Goal: Navigation & Orientation: Find specific page/section

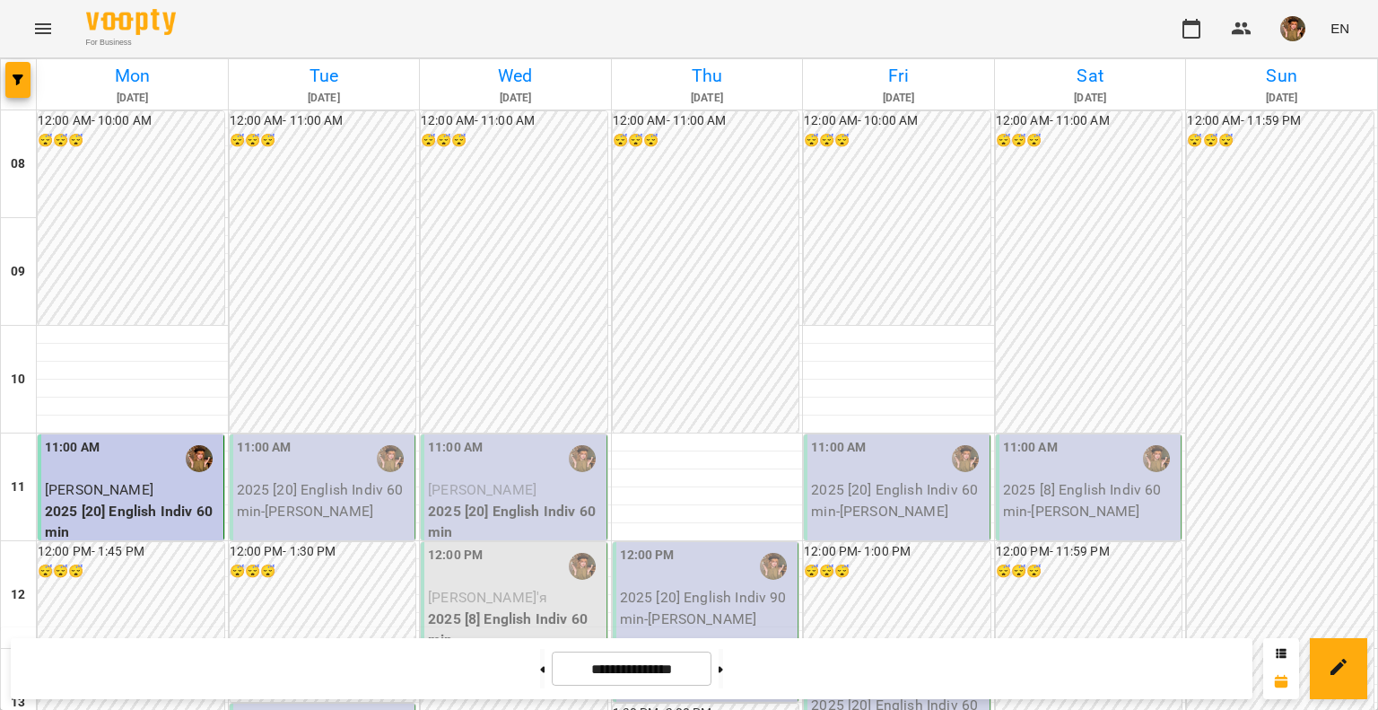
scroll to position [897, 0]
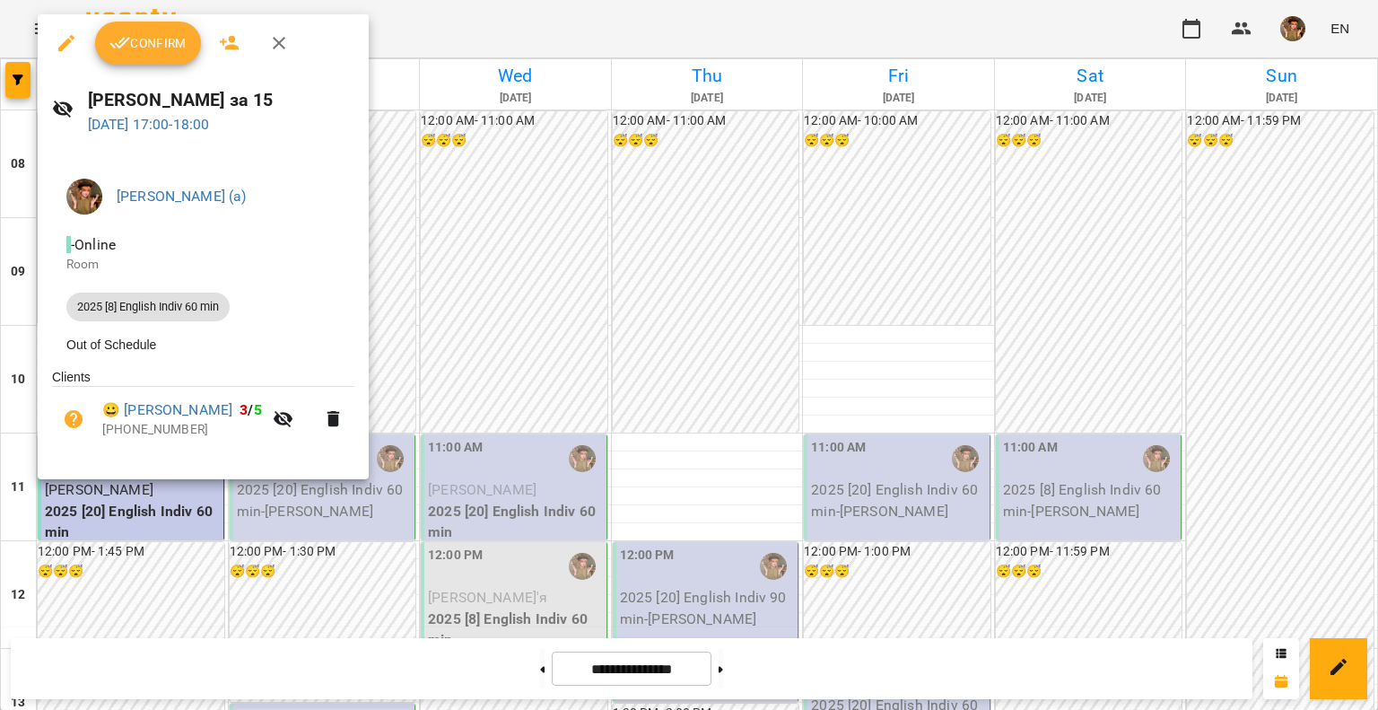
click at [129, 53] on icon "button" at bounding box center [120, 43] width 22 height 22
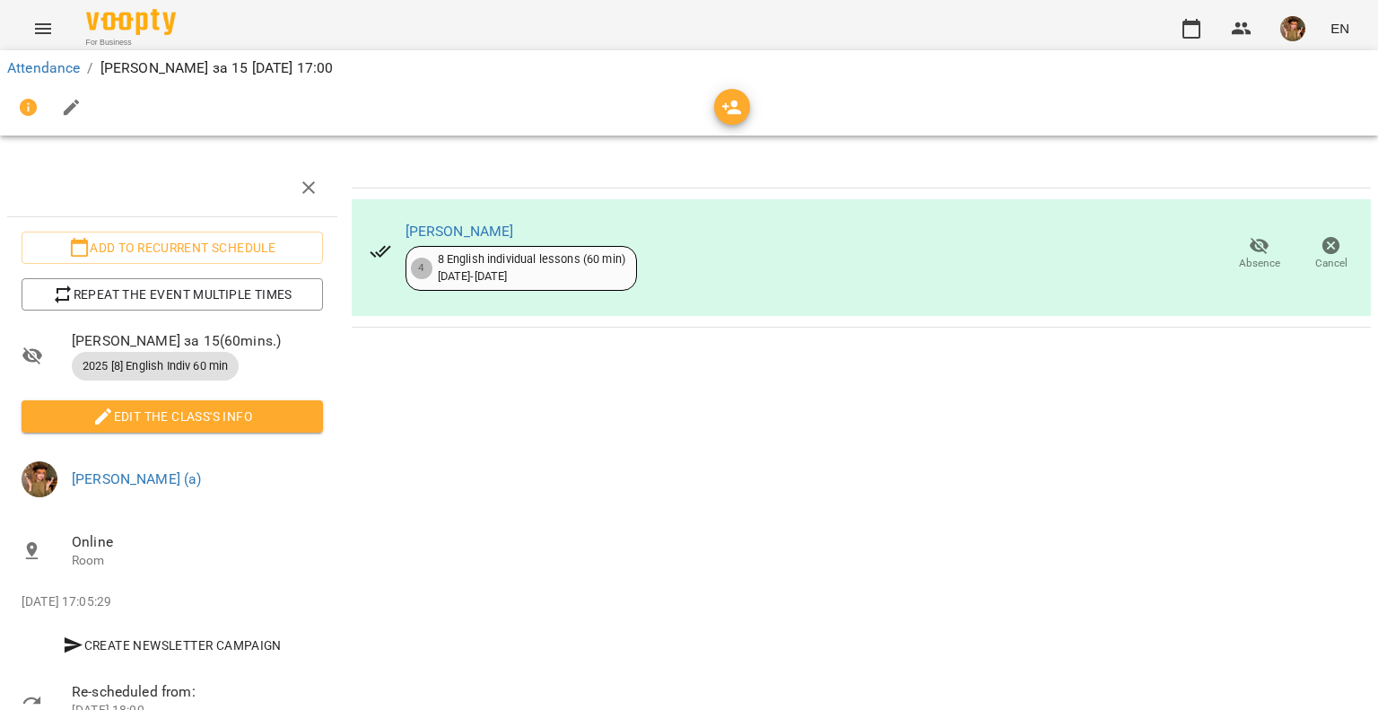
click at [131, 38] on span "For Business" at bounding box center [131, 43] width 90 height 12
click at [127, 26] on img at bounding box center [131, 22] width 90 height 26
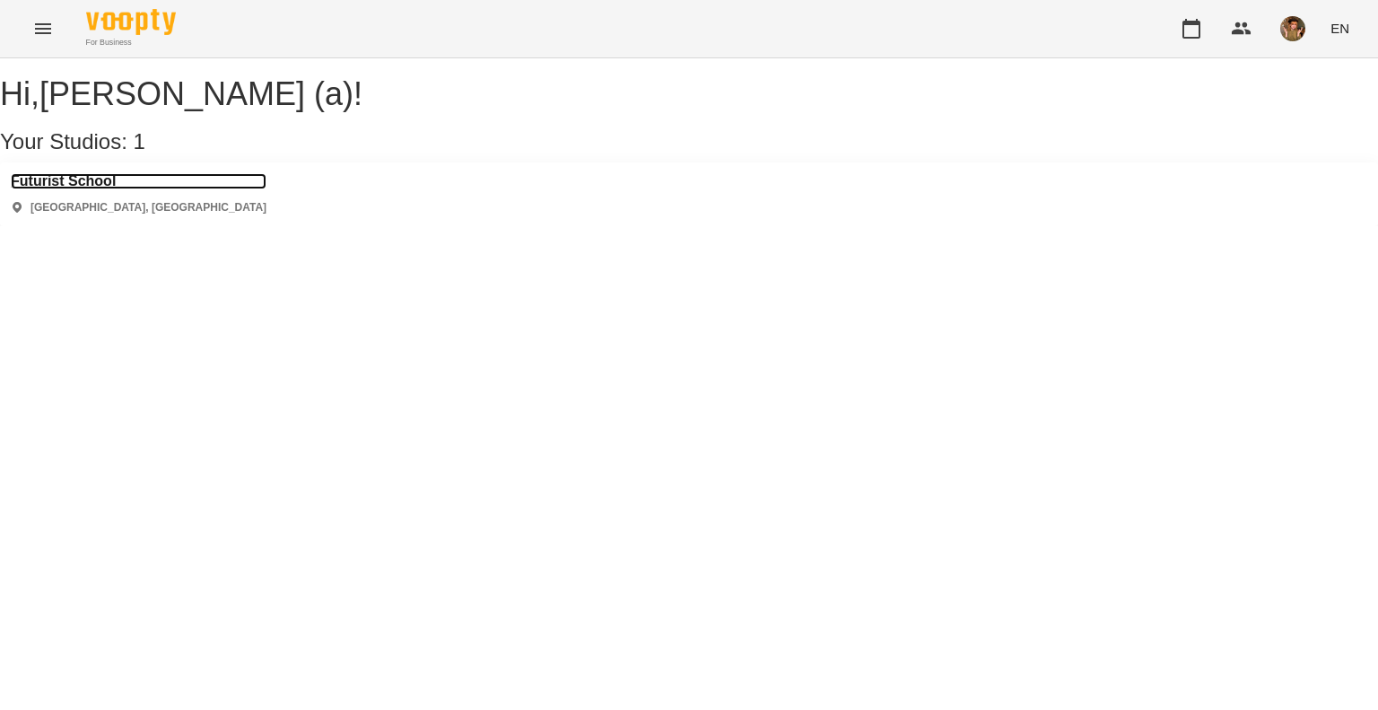
click at [70, 189] on h3 "Futurist School" at bounding box center [139, 181] width 256 height 16
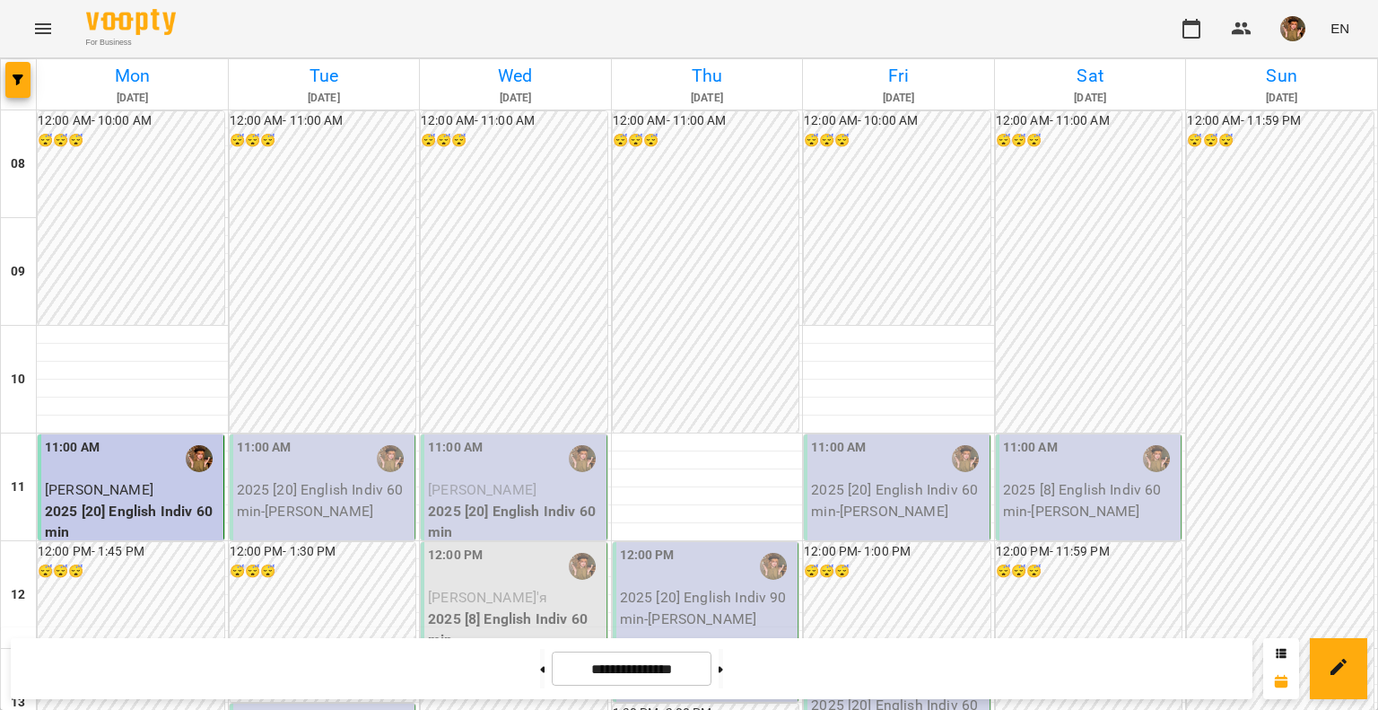
click at [1299, 25] on img "button" at bounding box center [1292, 28] width 25 height 25
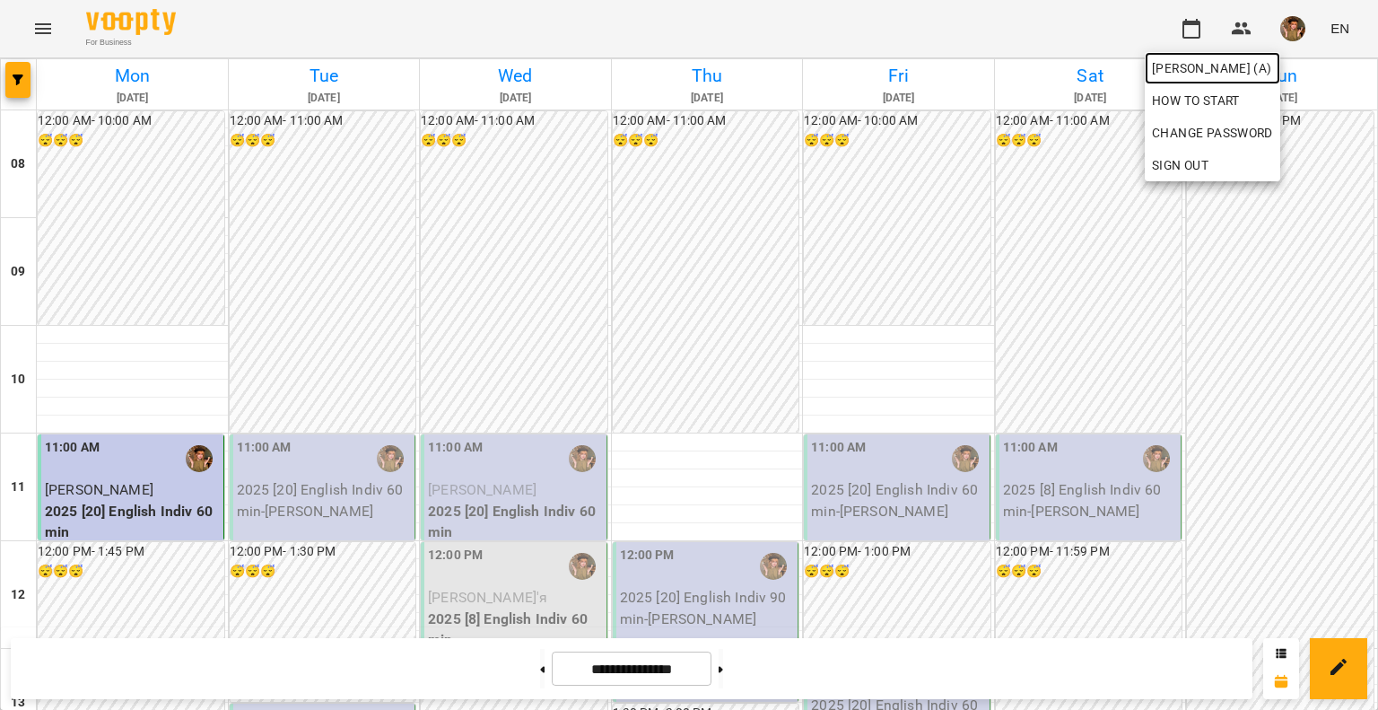
click at [1235, 73] on span "[PERSON_NAME] (а)" at bounding box center [1212, 68] width 121 height 22
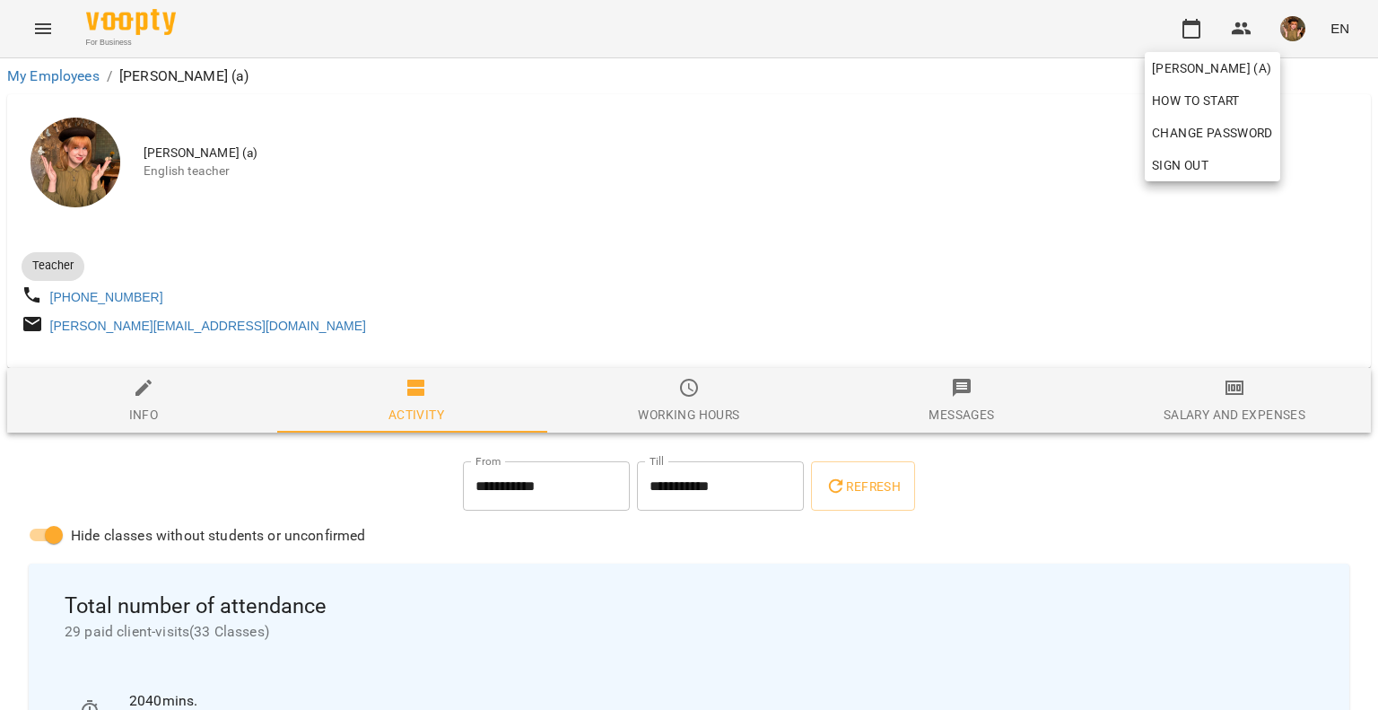
click at [1181, 27] on div at bounding box center [689, 355] width 1378 height 710
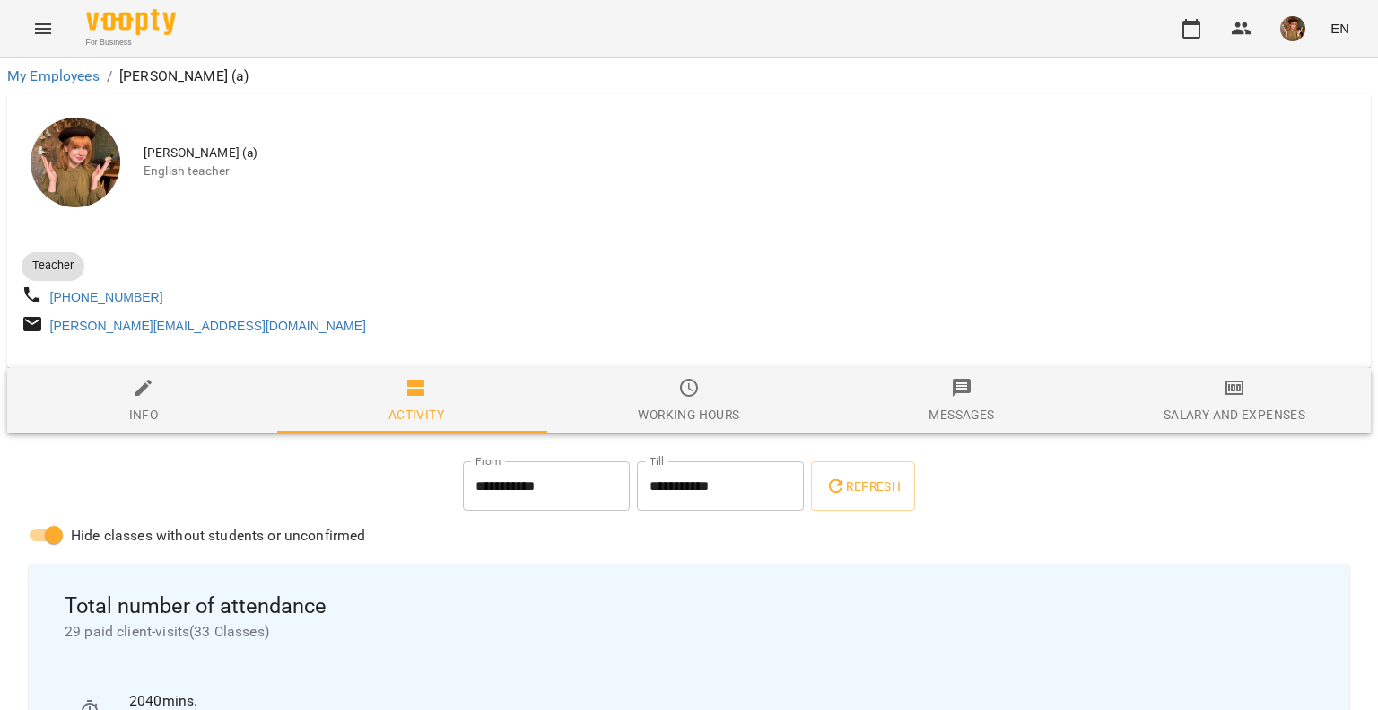
click at [1193, 28] on icon "button" at bounding box center [1192, 29] width 22 height 22
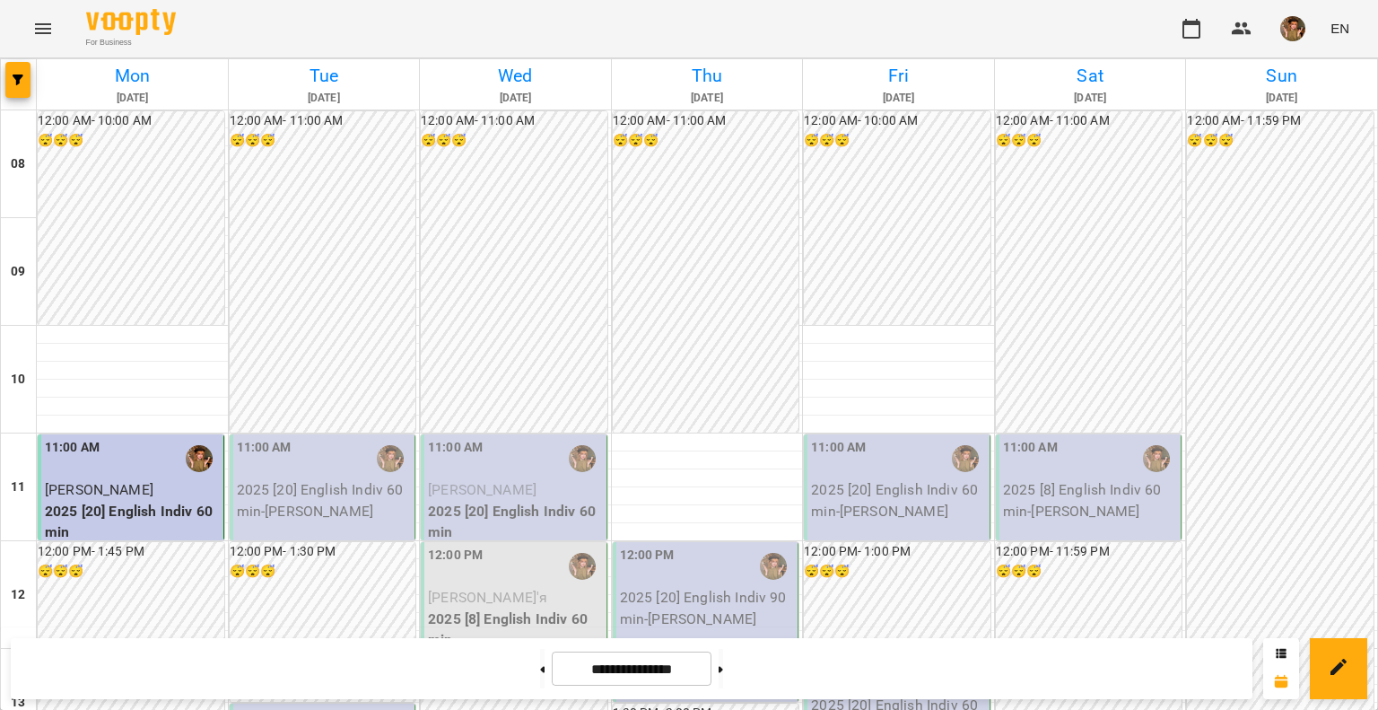
scroll to position [987, 0]
